Goal: Use online tool/utility: Utilize a website feature to perform a specific function

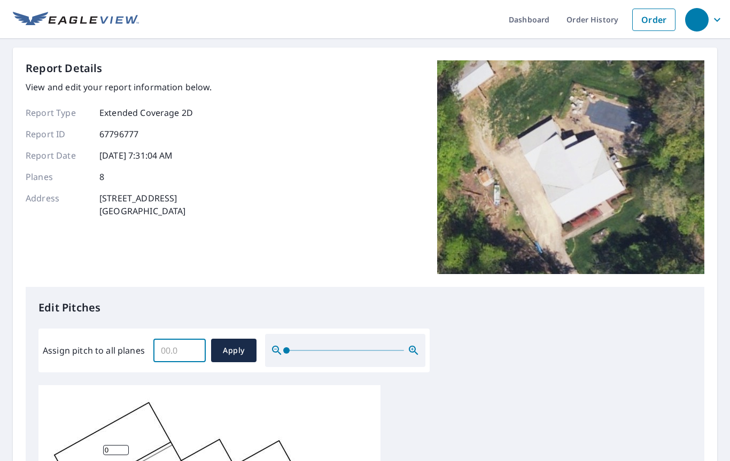
click at [173, 348] on input "Assign pitch to all planes" at bounding box center [179, 351] width 52 height 30
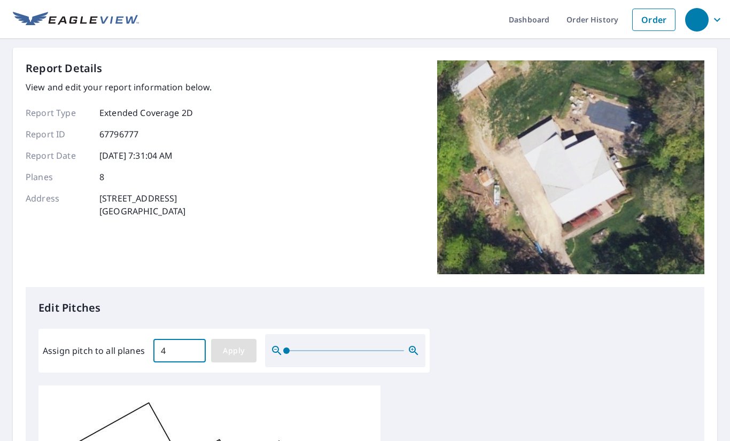
type input "4"
click at [239, 347] on span "Apply" at bounding box center [234, 350] width 28 height 13
type input "4"
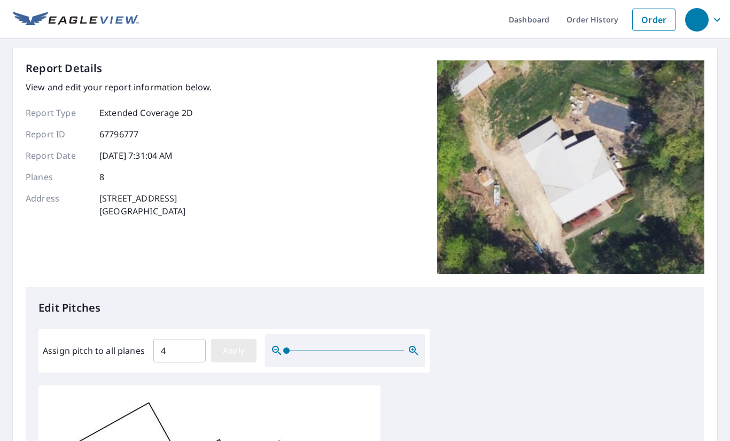
type input "4"
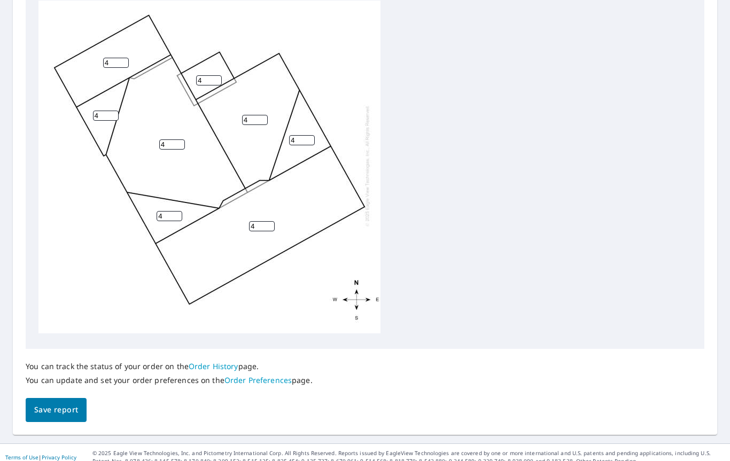
scroll to position [384, 0]
click at [69, 404] on span "Save report" at bounding box center [56, 410] width 44 height 13
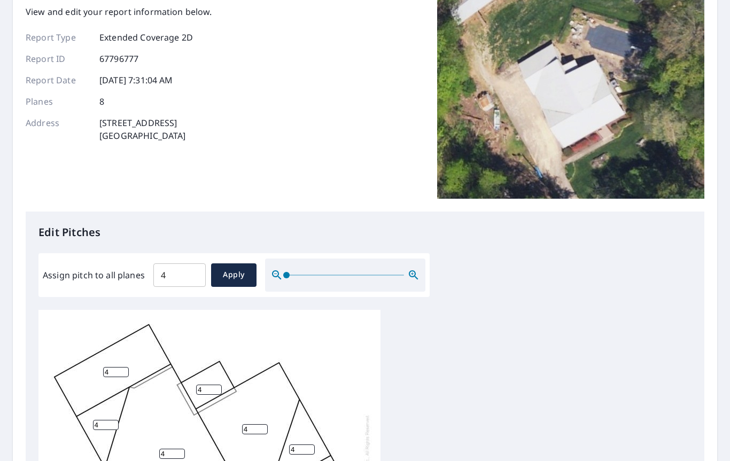
scroll to position [0, 0]
